Goal: Unclear

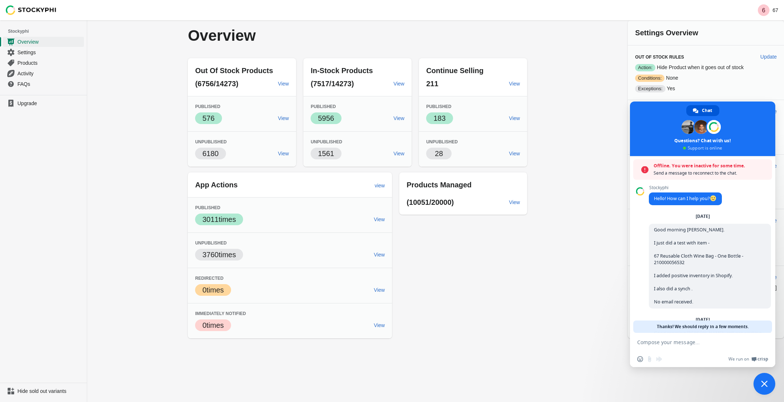
scroll to position [36, 0]
